Goal: Task Accomplishment & Management: Use online tool/utility

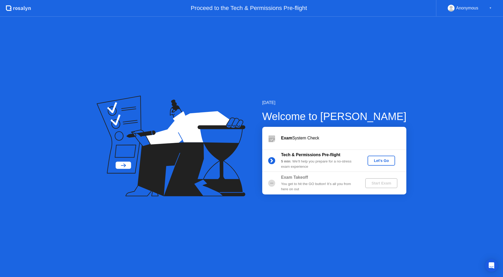
click at [385, 162] on div "Let's Go" at bounding box center [380, 160] width 23 height 4
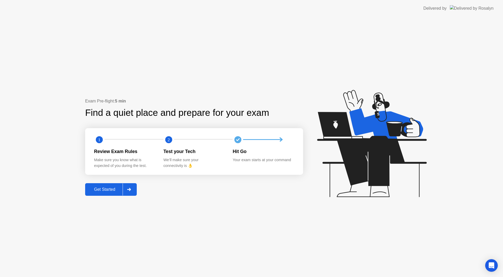
click at [99, 191] on div "Get Started" at bounding box center [105, 189] width 36 height 5
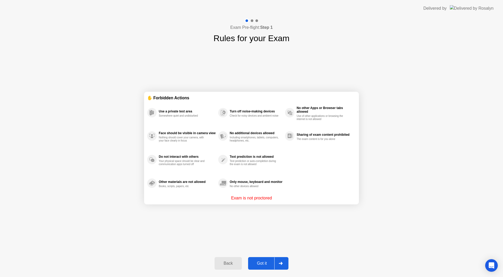
click at [263, 263] on div "Got it" at bounding box center [262, 263] width 25 height 5
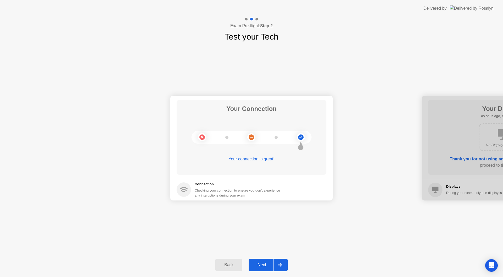
click at [267, 260] on button "Next" at bounding box center [267, 264] width 39 height 13
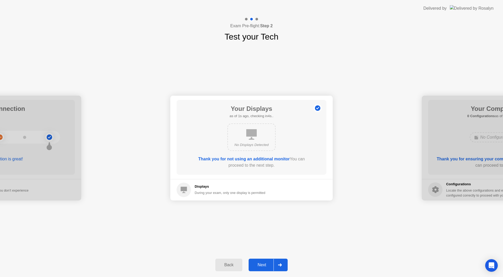
click at [268, 265] on div "Next" at bounding box center [261, 264] width 23 height 5
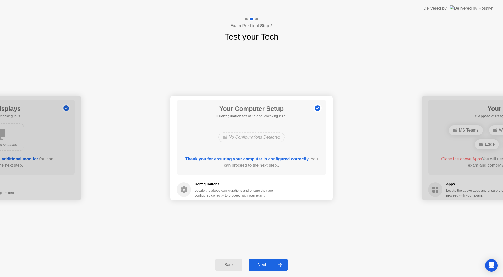
click at [263, 265] on div "Next" at bounding box center [261, 264] width 23 height 5
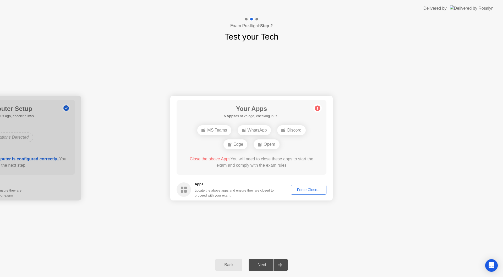
click at [308, 190] on div "Force Close..." at bounding box center [308, 189] width 32 height 4
click at [302, 189] on div "Force Close..." at bounding box center [308, 189] width 32 height 4
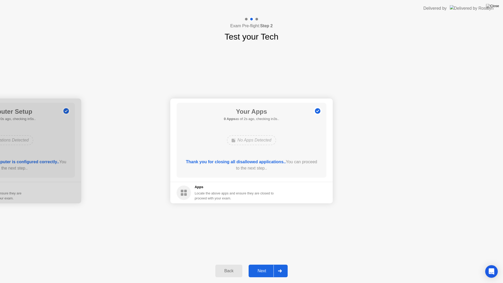
click at [264, 277] on div "Back Next" at bounding box center [251, 271] width 503 height 24
click at [266, 270] on div "Next" at bounding box center [261, 270] width 23 height 5
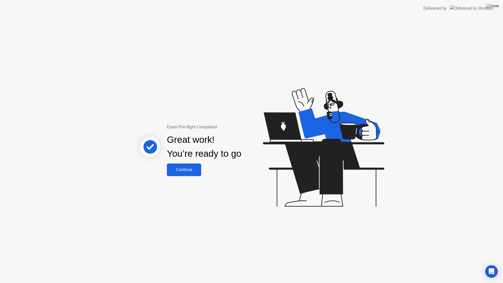
click at [180, 168] on div "Continue" at bounding box center [183, 169] width 31 height 5
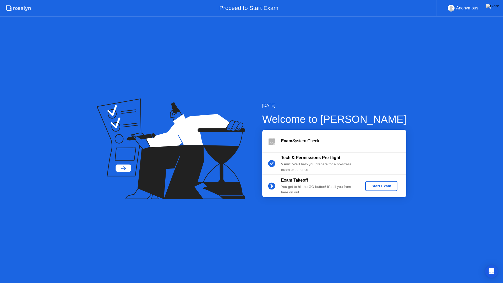
click at [384, 184] on div "Start Exam" at bounding box center [381, 186] width 28 height 4
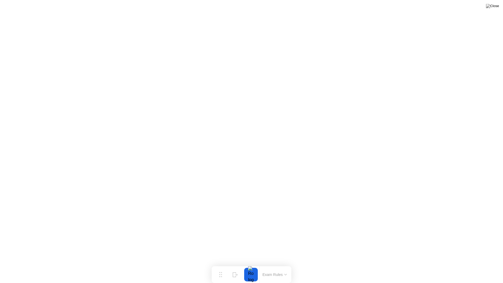
click at [286, 274] on icon at bounding box center [285, 274] width 2 height 1
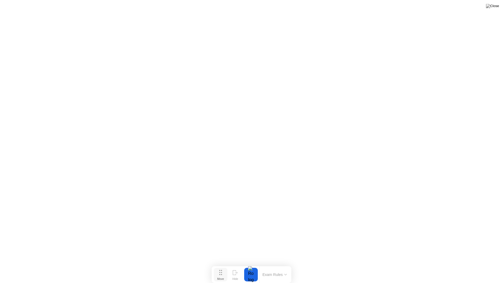
click at [221, 273] on icon at bounding box center [220, 272] width 3 height 5
click at [440, 266] on div "End Proctoring Session" at bounding box center [460, 268] width 64 height 5
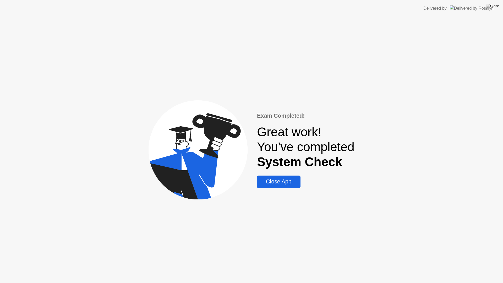
click at [285, 184] on div "Close App" at bounding box center [278, 181] width 40 height 7
